Goal: Complete application form

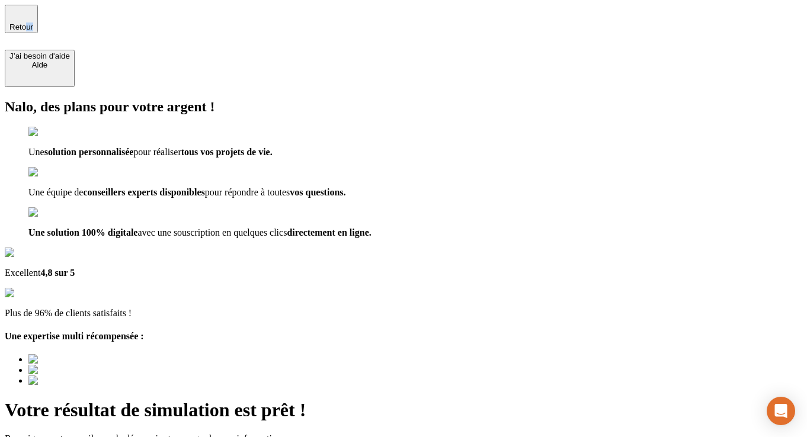
click at [52, 28] on div "Retour J’ai besoin d'aide [PERSON_NAME]" at bounding box center [403, 46] width 797 height 82
click at [33, 23] on span "Retour" at bounding box center [21, 27] width 24 height 9
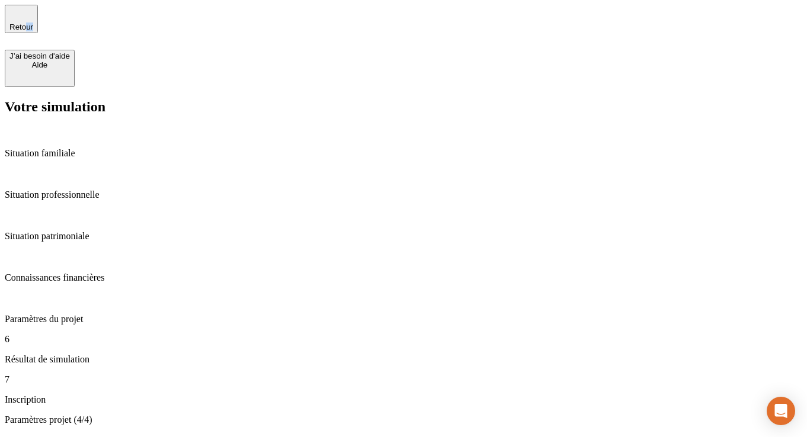
click at [33, 23] on span "Retour" at bounding box center [21, 27] width 24 height 9
click at [76, 272] on p "Connaissances financières" at bounding box center [403, 277] width 797 height 11
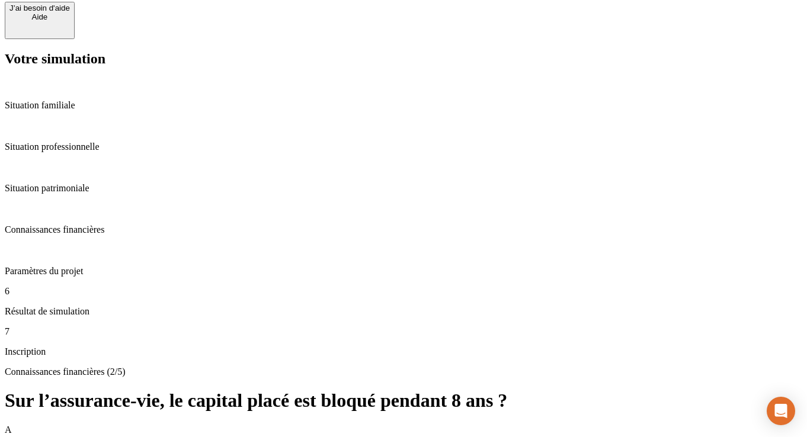
scroll to position [58, 0]
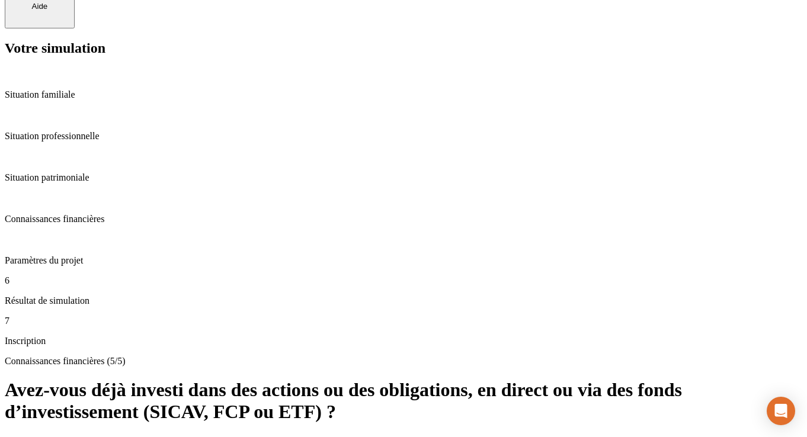
scroll to position [59, 0]
click at [136, 222] on p "Connaissances financières" at bounding box center [403, 218] width 797 height 11
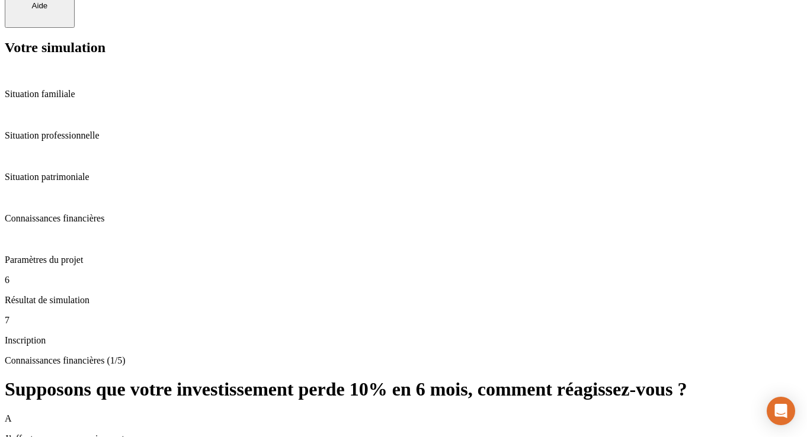
scroll to position [8, 0]
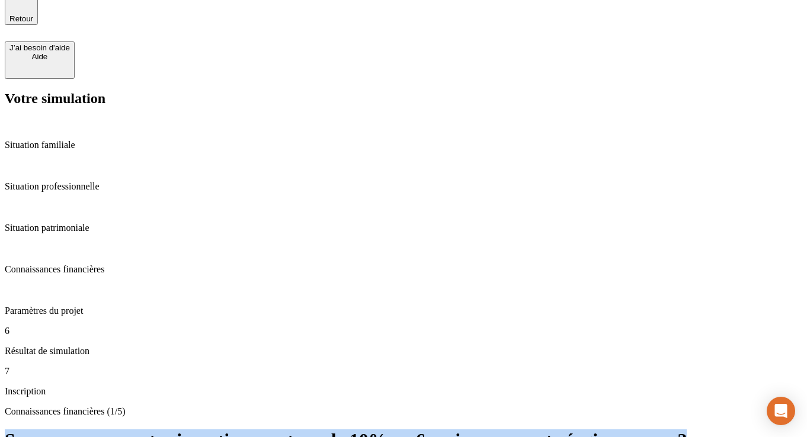
drag, startPoint x: 256, startPoint y: 88, endPoint x: 476, endPoint y: 114, distance: 221.4
click at [476, 429] on h1 "Supposons que votre investissement perde 10% en 6 mois, comment réagissez-vous ?" at bounding box center [403, 440] width 797 height 22
copy h1 "Supposons que votre investissement perde 10% en 6 mois, comment réagissez-vous ?"
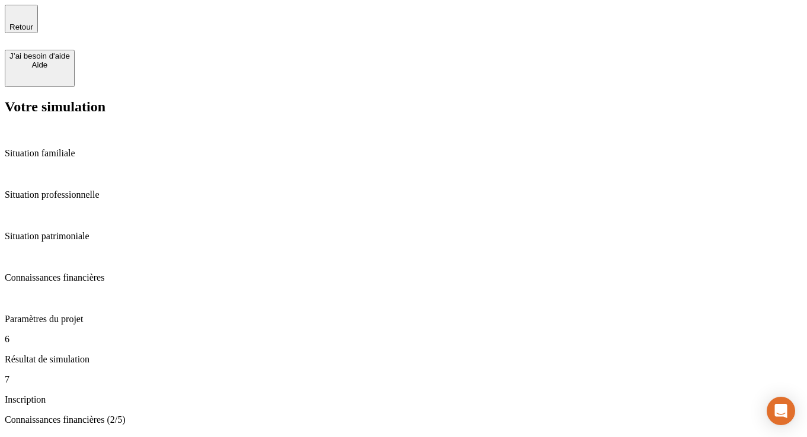
drag, startPoint x: 255, startPoint y: 95, endPoint x: 435, endPoint y: 134, distance: 184.3
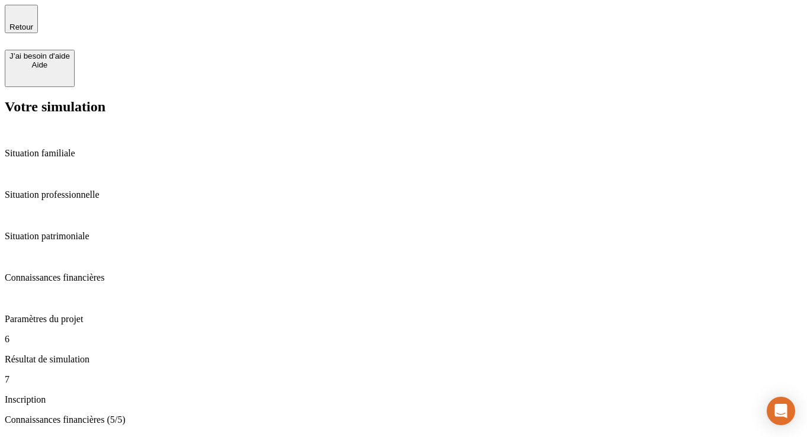
copy h1 "Avez-vous déjà investi dans des actions ou des obligations, en direct ou via de…"
